Goal: Connect with others: Connect with others

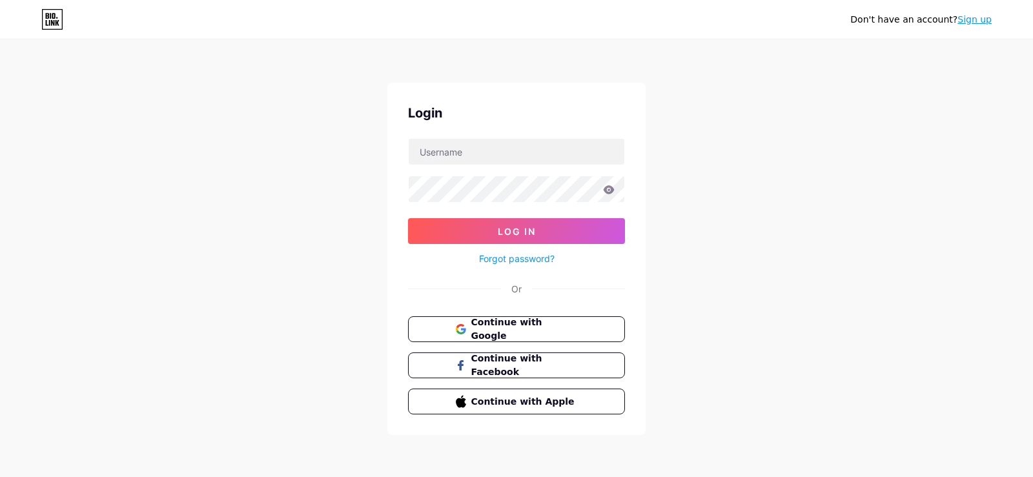
click at [507, 323] on span "Continue with Google" at bounding box center [524, 329] width 107 height 27
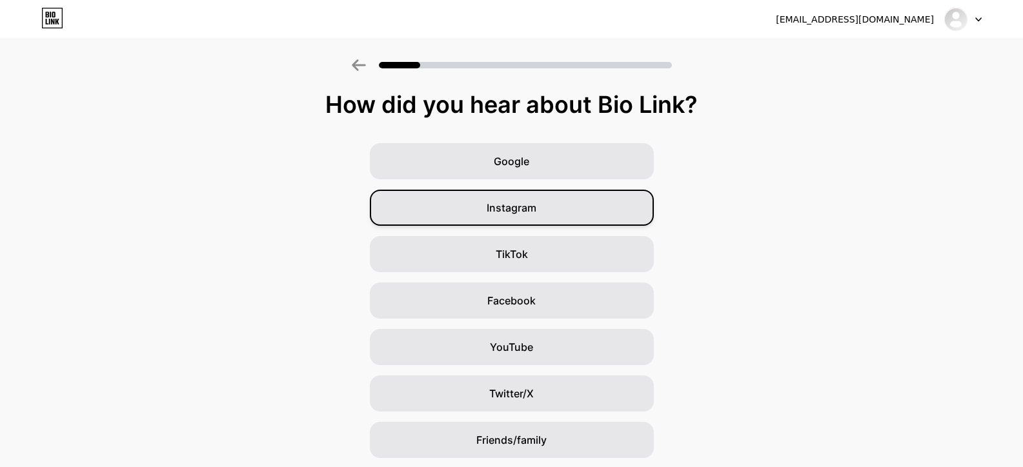
click at [547, 215] on div "Instagram" at bounding box center [512, 208] width 284 height 36
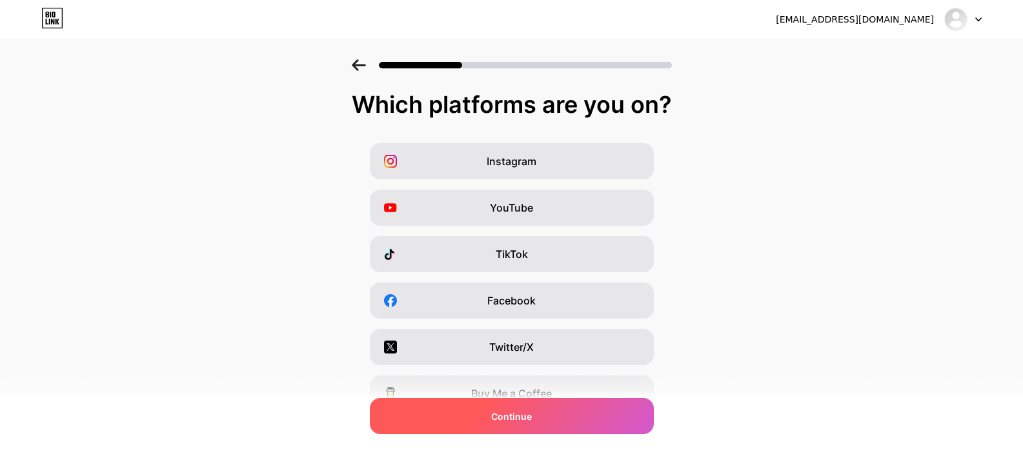
click at [538, 422] on div "Continue" at bounding box center [512, 416] width 284 height 36
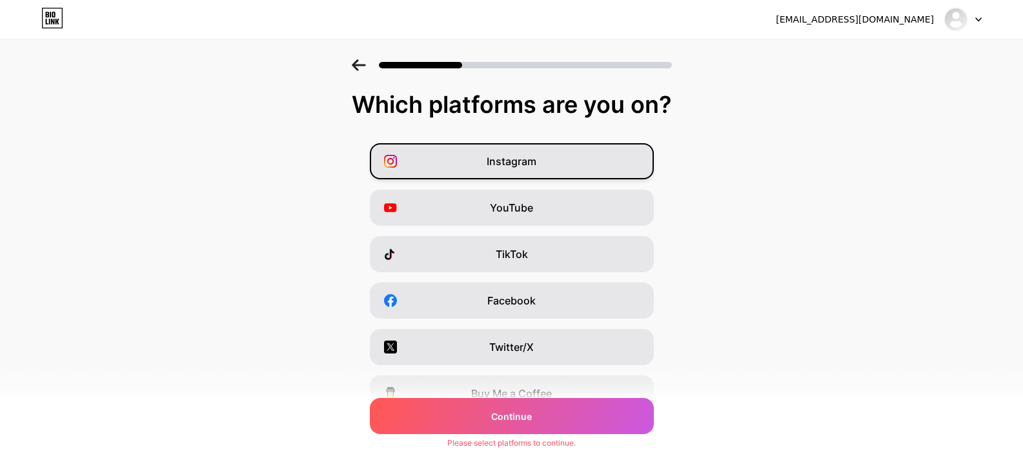
click at [534, 150] on div "Instagram" at bounding box center [512, 161] width 284 height 36
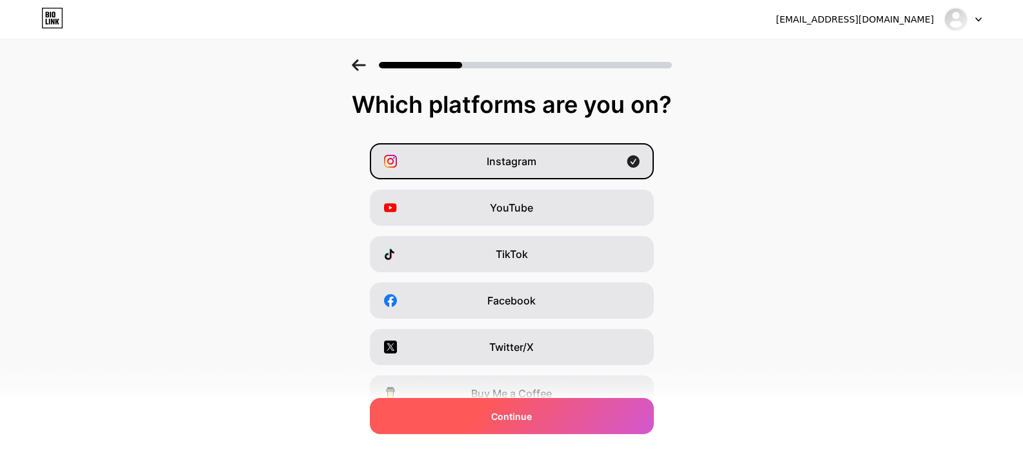
click at [502, 430] on div "Continue" at bounding box center [512, 416] width 284 height 36
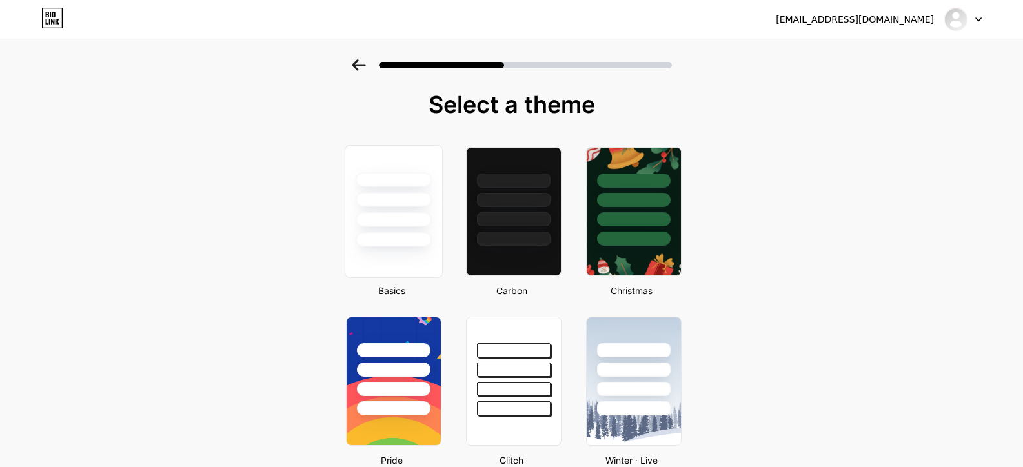
click at [403, 212] on div at bounding box center [393, 196] width 97 height 101
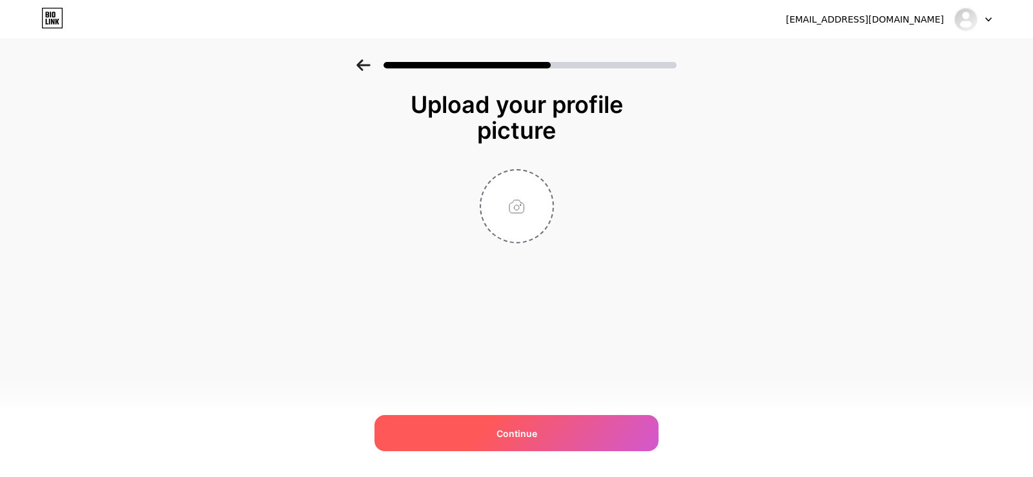
click at [533, 430] on span "Continue" at bounding box center [516, 434] width 41 height 14
click at [497, 425] on div "Continue" at bounding box center [516, 433] width 284 height 36
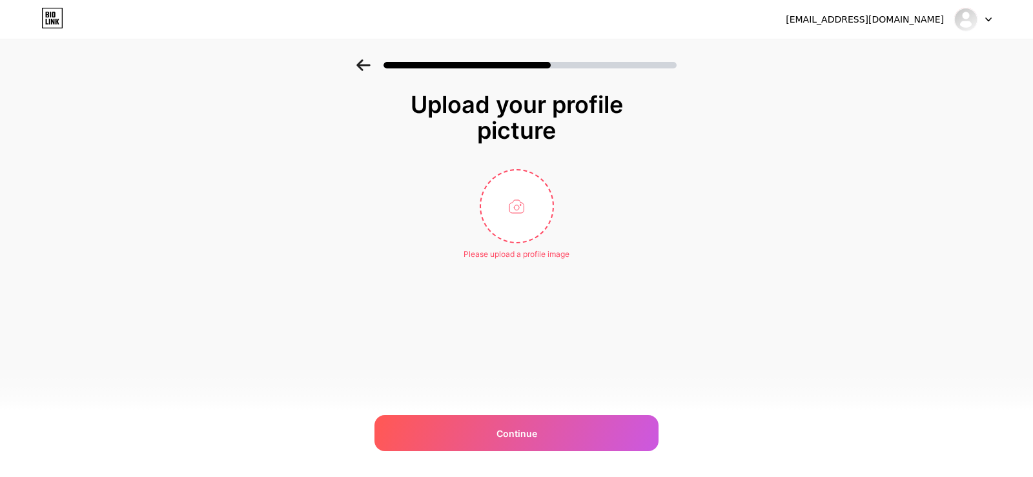
click at [502, 249] on div "Please upload a profile image" at bounding box center [516, 255] width 106 height 12
